Goal: Task Accomplishment & Management: Complete application form

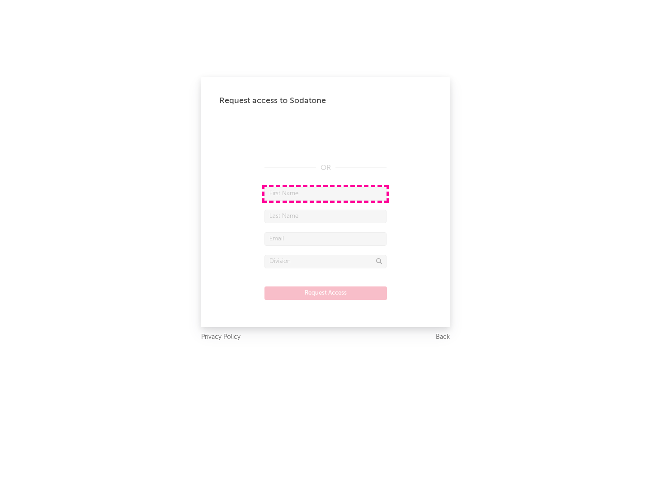
click at [325, 193] on input "text" at bounding box center [325, 194] width 122 height 14
type input "[PERSON_NAME]"
click at [325, 216] on input "text" at bounding box center [325, 217] width 122 height 14
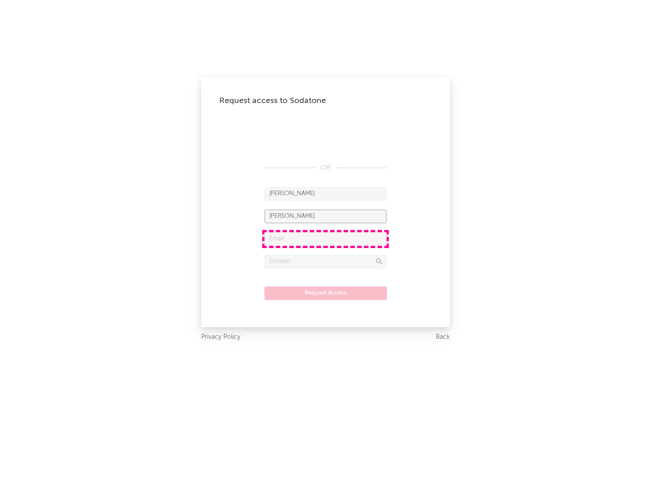
type input "[PERSON_NAME]"
click at [325, 239] on input "text" at bounding box center [325, 239] width 122 height 14
type input "[EMAIL_ADDRESS][DOMAIN_NAME]"
click at [325, 261] on input "text" at bounding box center [325, 262] width 122 height 14
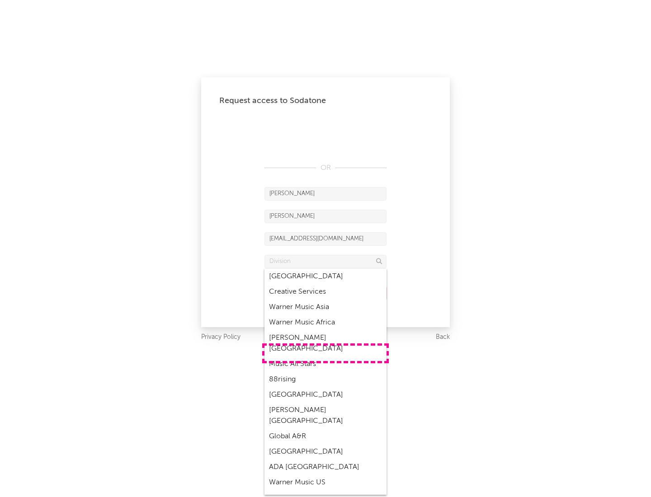
click at [325, 357] on div "Music All Stars" at bounding box center [325, 364] width 122 height 15
type input "Music All Stars"
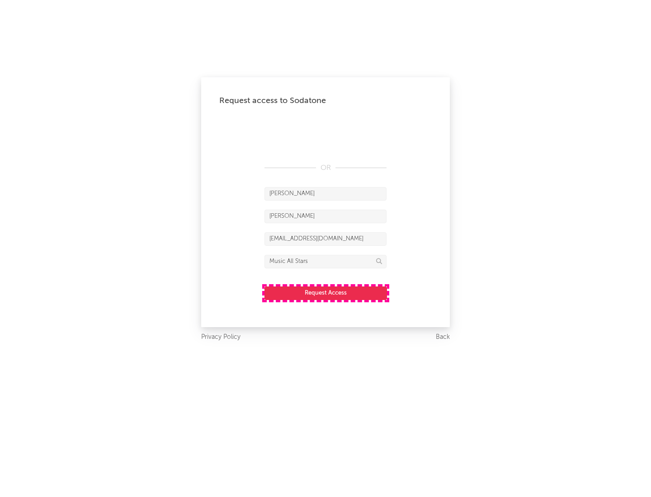
click at [325, 293] on button "Request Access" at bounding box center [325, 293] width 122 height 14
